Goal: Transaction & Acquisition: Download file/media

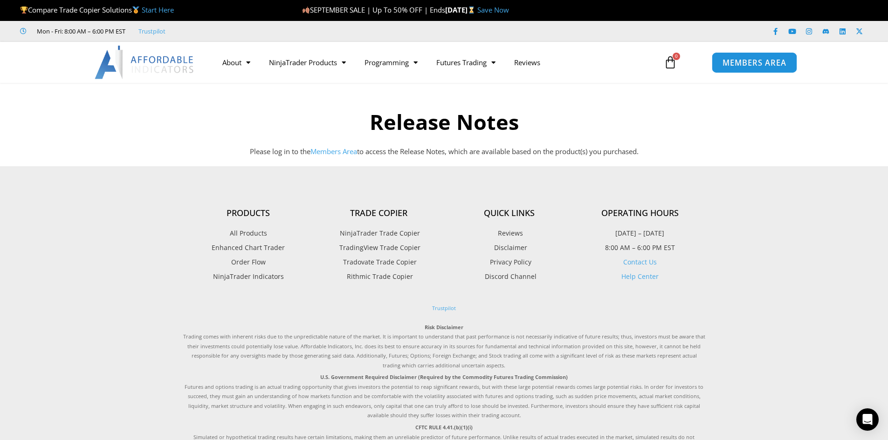
click at [756, 65] on span "MEMBERS AREA" at bounding box center [754, 63] width 64 height 8
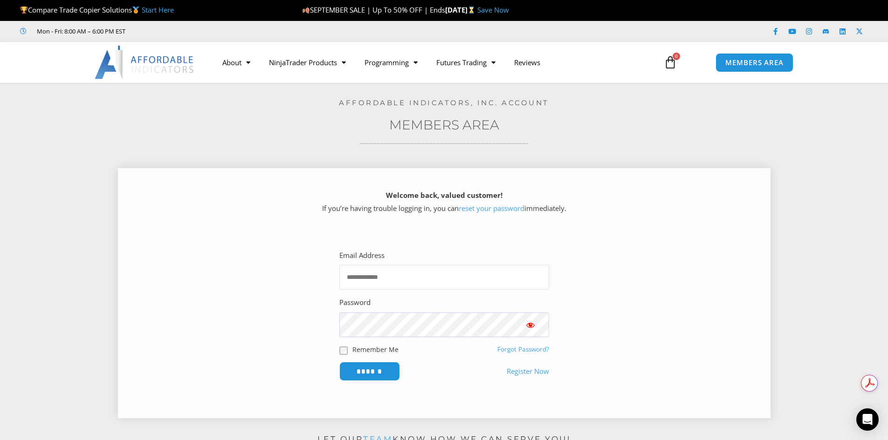
click at [436, 278] on input "Email Address" at bounding box center [444, 277] width 210 height 25
type input "**********"
click at [370, 371] on input "******" at bounding box center [369, 372] width 64 height 20
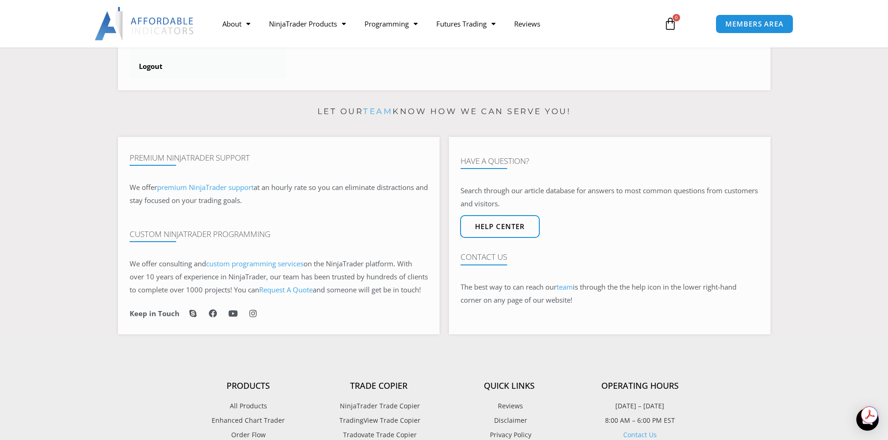
scroll to position [280, 0]
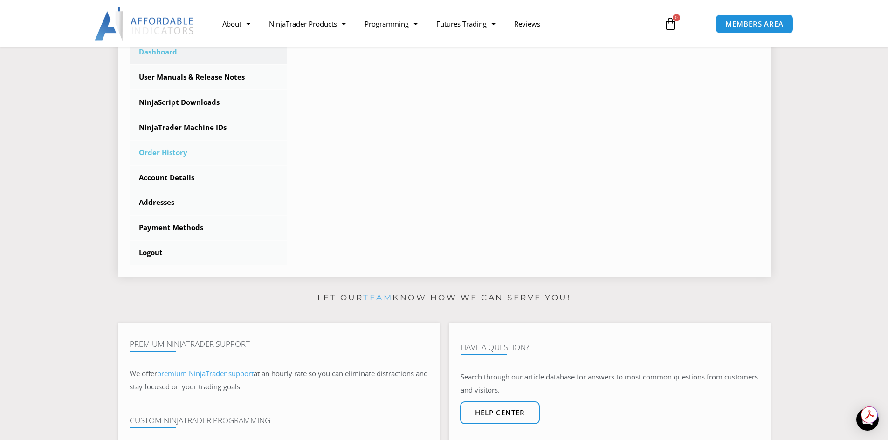
click at [178, 151] on link "Order History" at bounding box center [209, 153] width 158 height 24
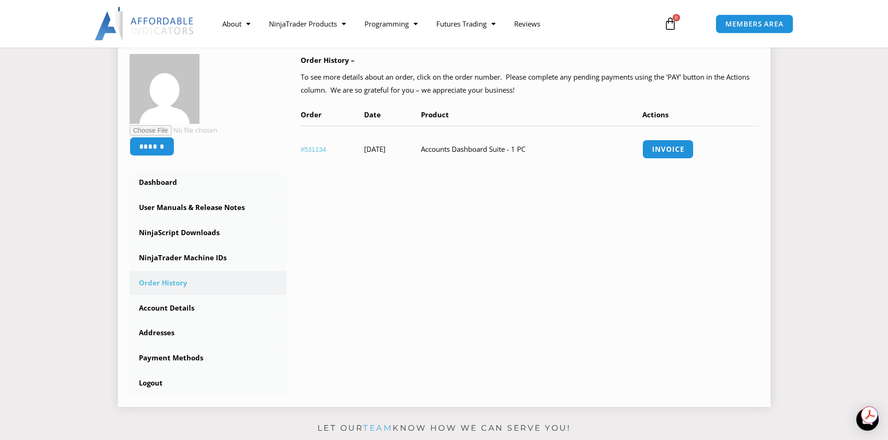
scroll to position [47, 0]
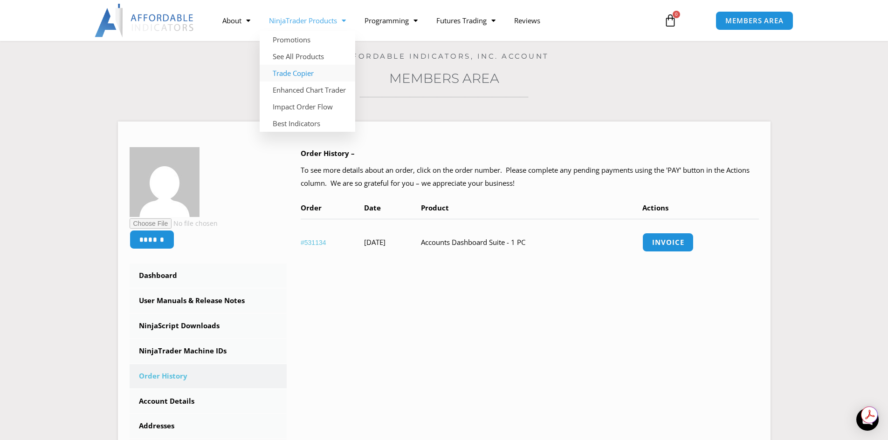
click at [310, 73] on link "Trade Copier" at bounding box center [308, 73] width 96 height 17
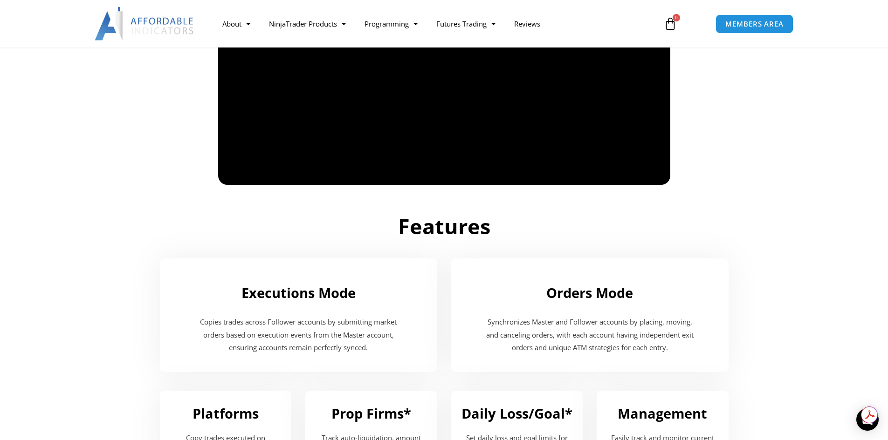
scroll to position [513, 0]
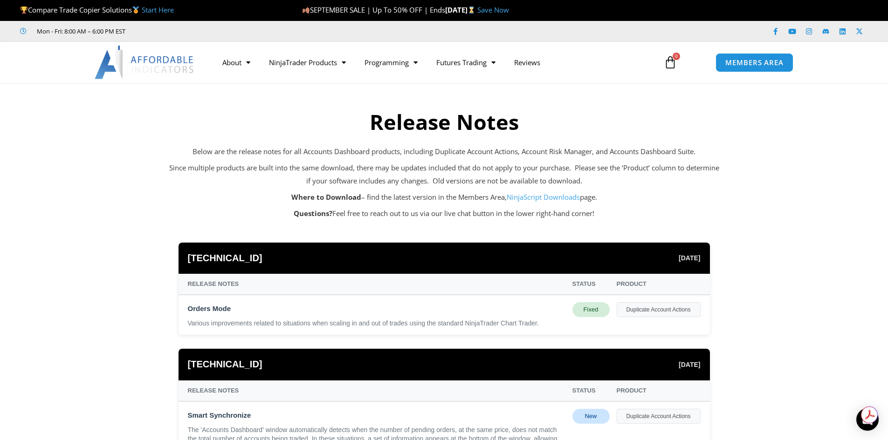
scroll to position [47, 0]
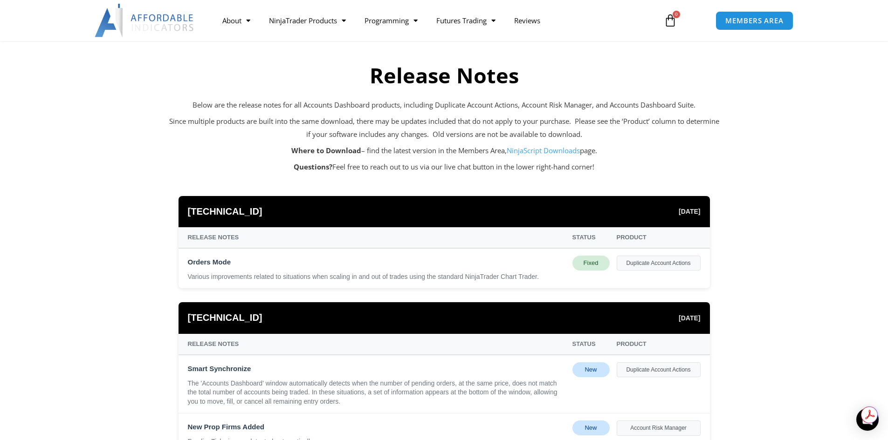
click at [548, 152] on link "NinjaScript Downloads" at bounding box center [543, 150] width 73 height 9
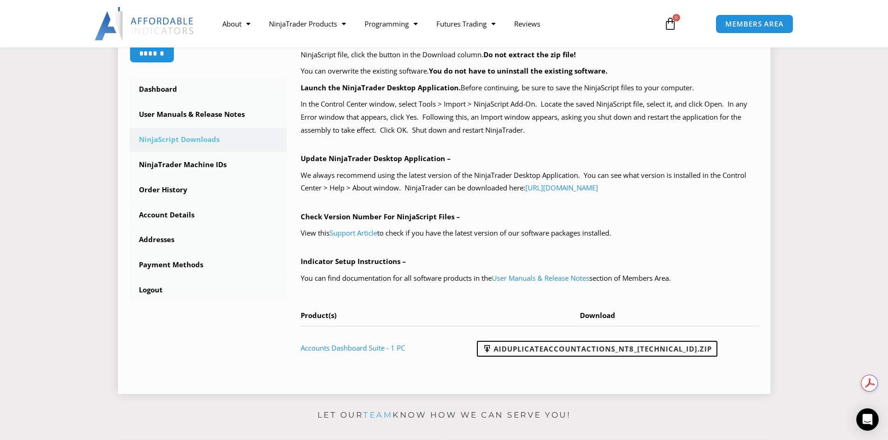
scroll to position [280, 0]
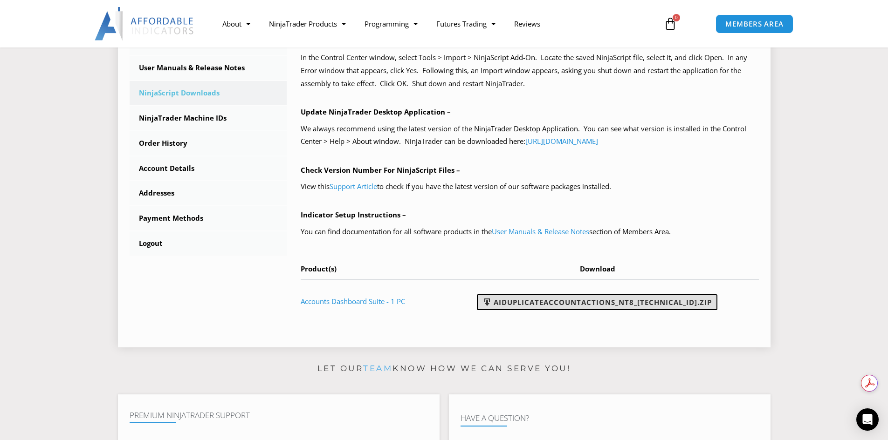
click at [619, 303] on link "AIDuplicateAccountActions_NT8_25.9.22.1.zip" at bounding box center [597, 303] width 241 height 16
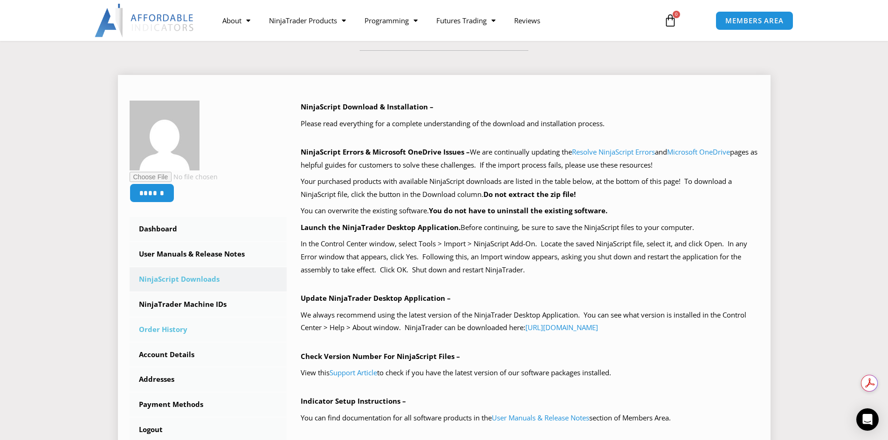
scroll to position [0, 0]
click at [165, 332] on link "Order History" at bounding box center [209, 330] width 158 height 24
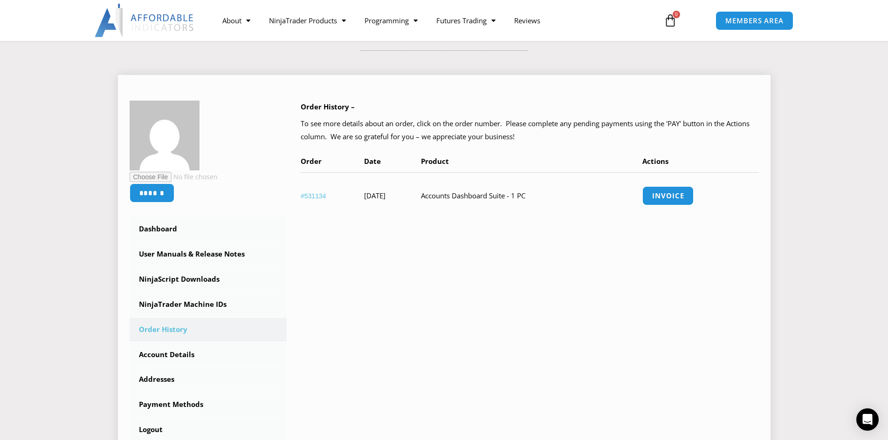
scroll to position [186, 0]
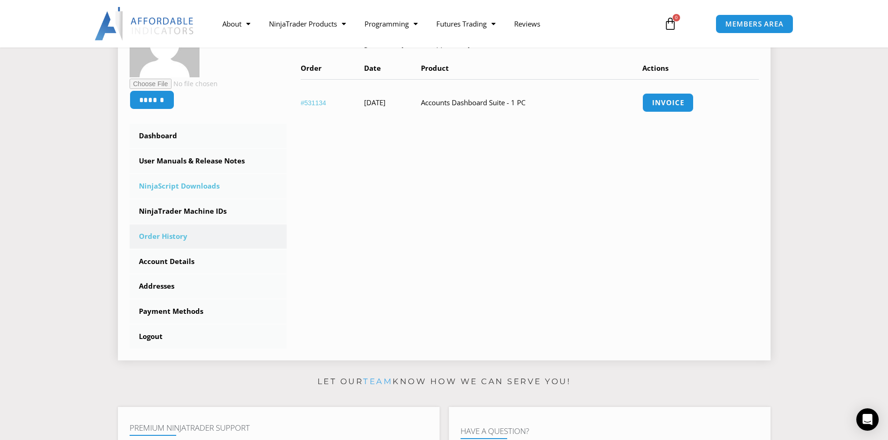
click at [207, 187] on link "NinjaScript Downloads" at bounding box center [209, 186] width 158 height 24
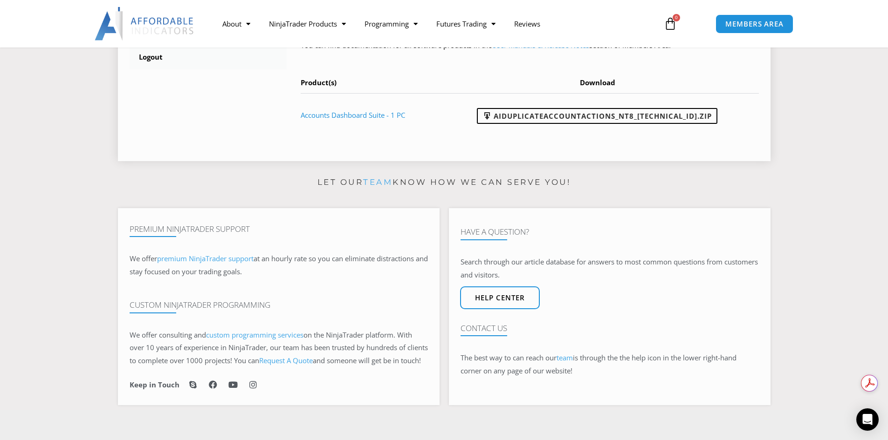
scroll to position [280, 0]
